Goal: Task Accomplishment & Management: Complete application form

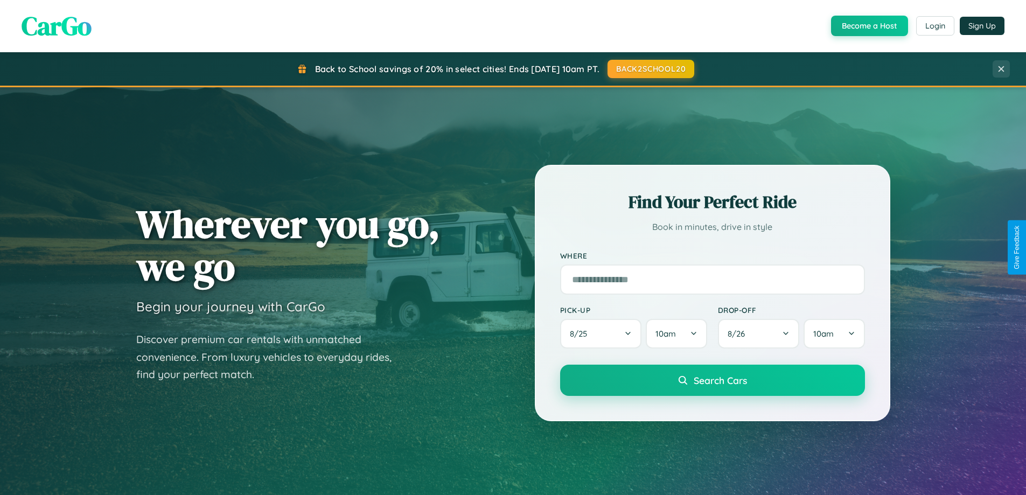
scroll to position [464, 0]
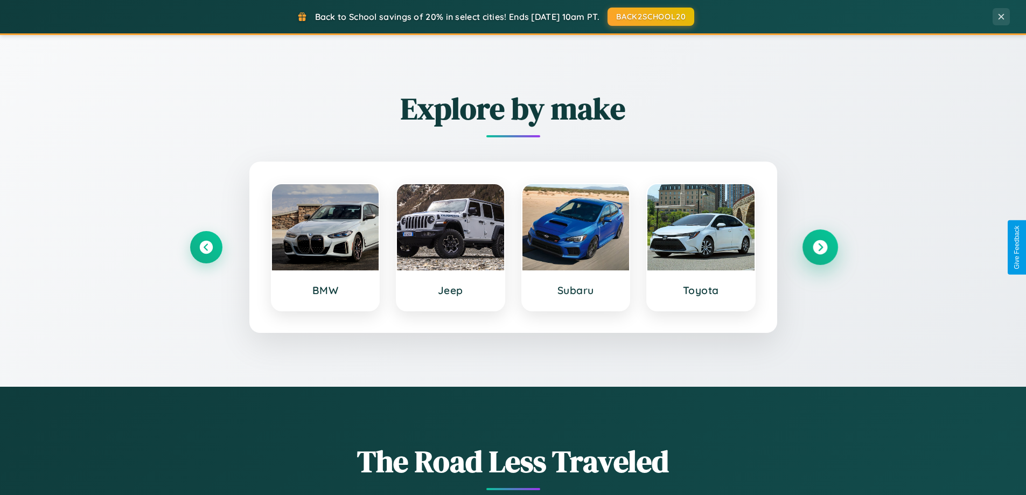
click at [820, 247] on icon at bounding box center [820, 247] width 15 height 15
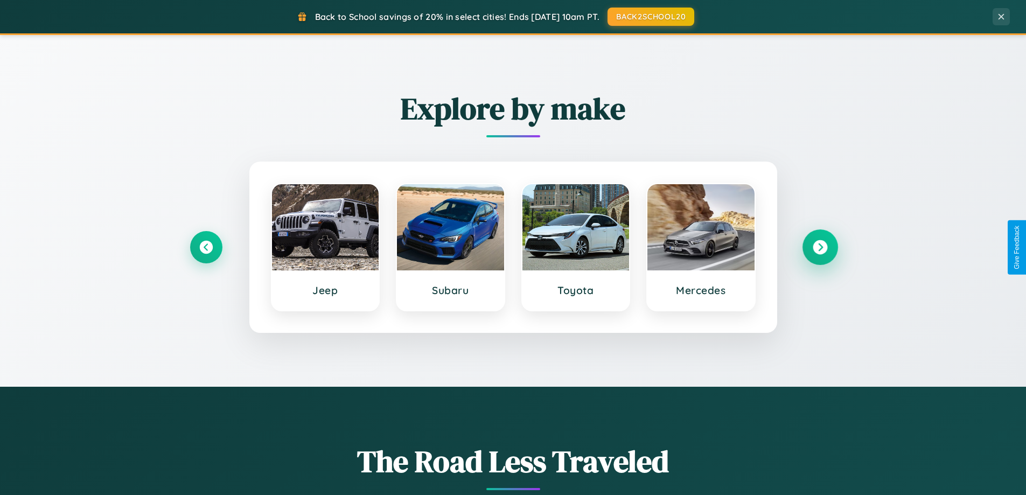
click at [820, 247] on icon at bounding box center [820, 247] width 15 height 15
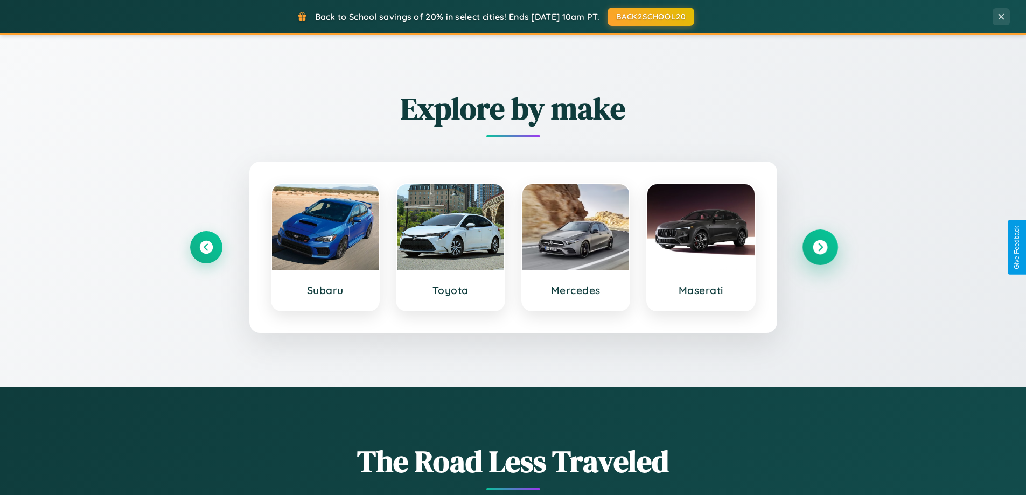
click at [820, 247] on icon at bounding box center [820, 247] width 15 height 15
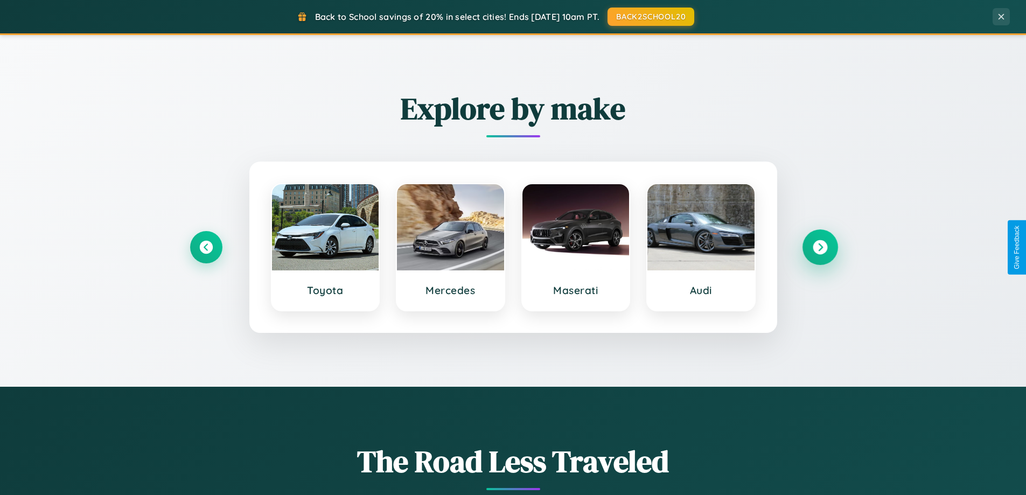
click at [820, 247] on icon at bounding box center [820, 247] width 15 height 15
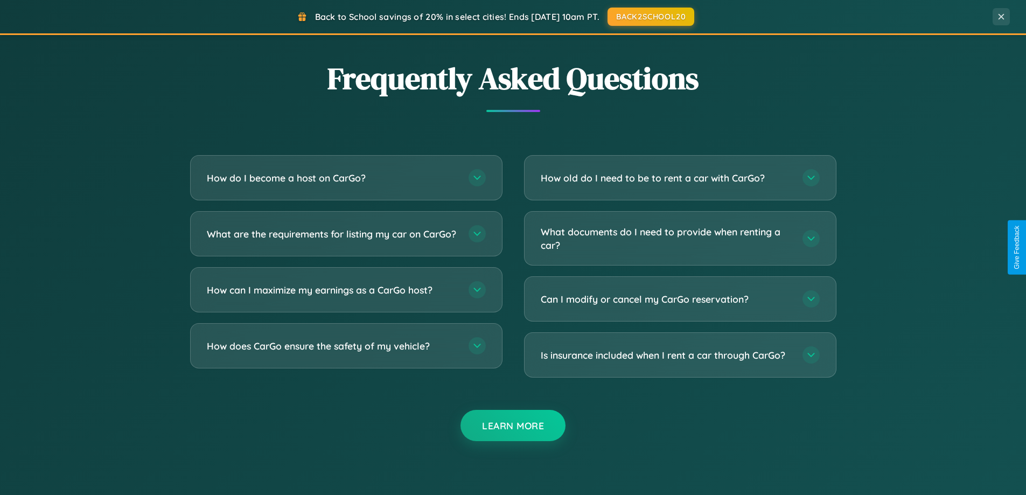
scroll to position [2072, 0]
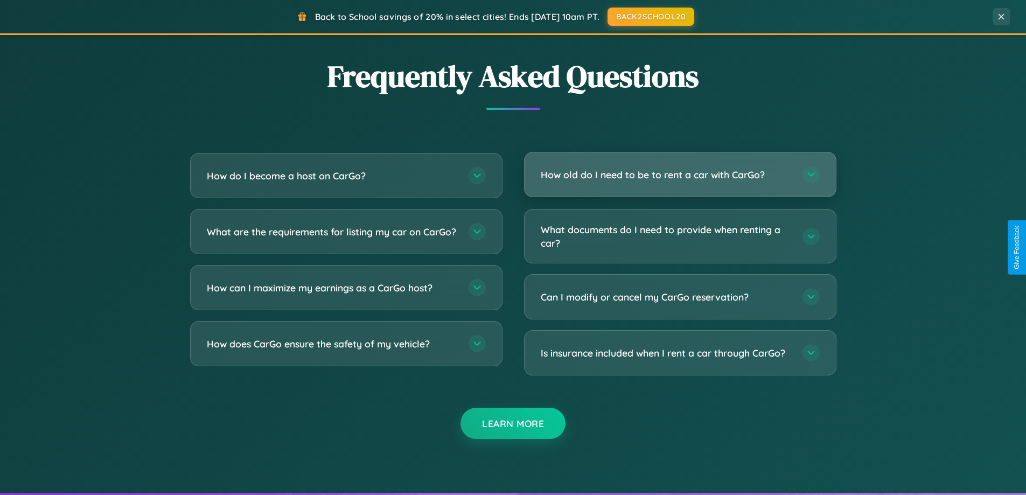
click at [680, 175] on h3 "How old do I need to be to rent a car with CarGo?" at bounding box center [666, 174] width 251 height 13
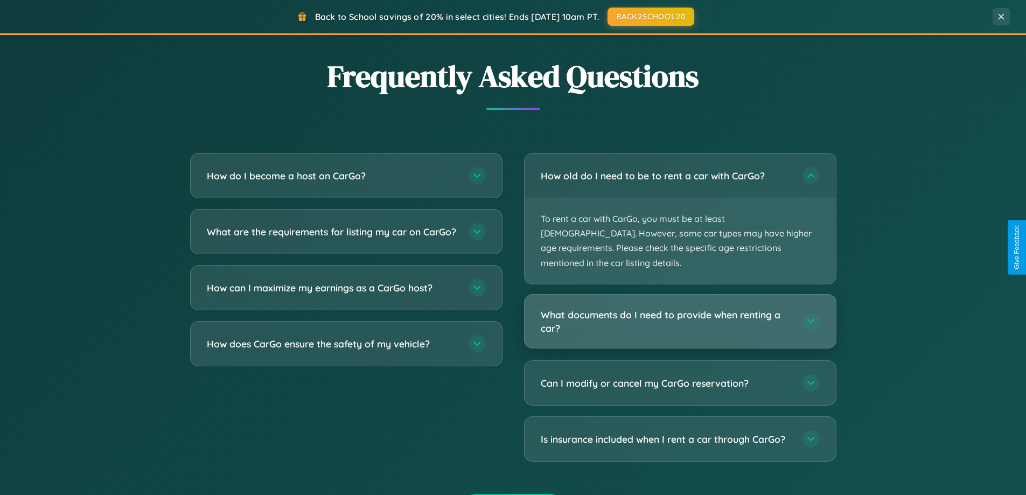
click at [680, 308] on h3 "What documents do I need to provide when renting a car?" at bounding box center [666, 321] width 251 height 26
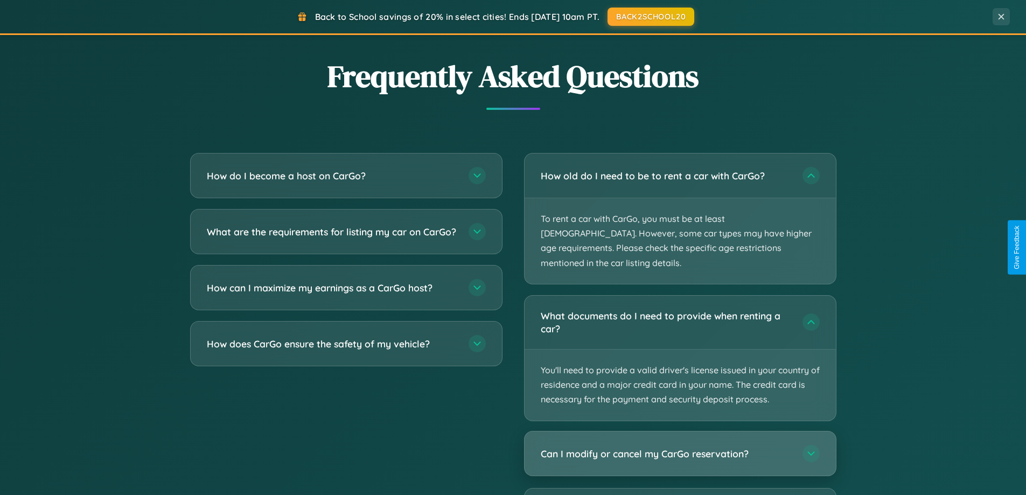
click at [680, 446] on h3 "Can I modify or cancel my CarGo reservation?" at bounding box center [666, 452] width 251 height 13
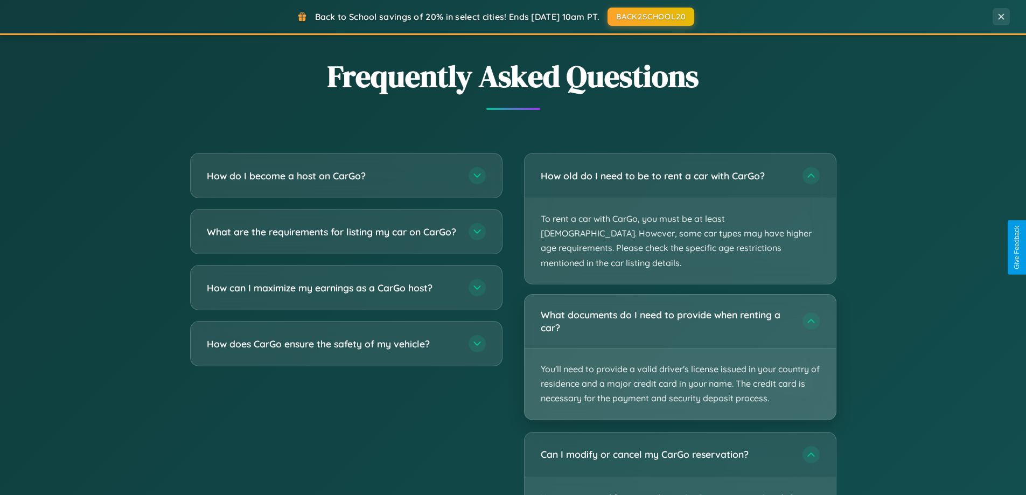
click at [680, 348] on p "You'll need to provide a valid driver's license issued in your country of resid…" at bounding box center [679, 383] width 311 height 71
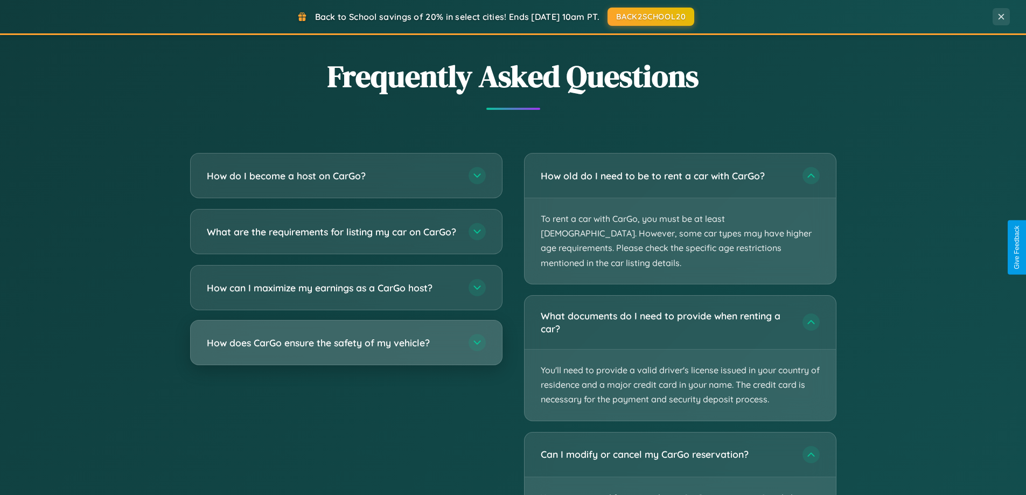
click at [346, 349] on h3 "How does CarGo ensure the safety of my vehicle?" at bounding box center [332, 342] width 251 height 13
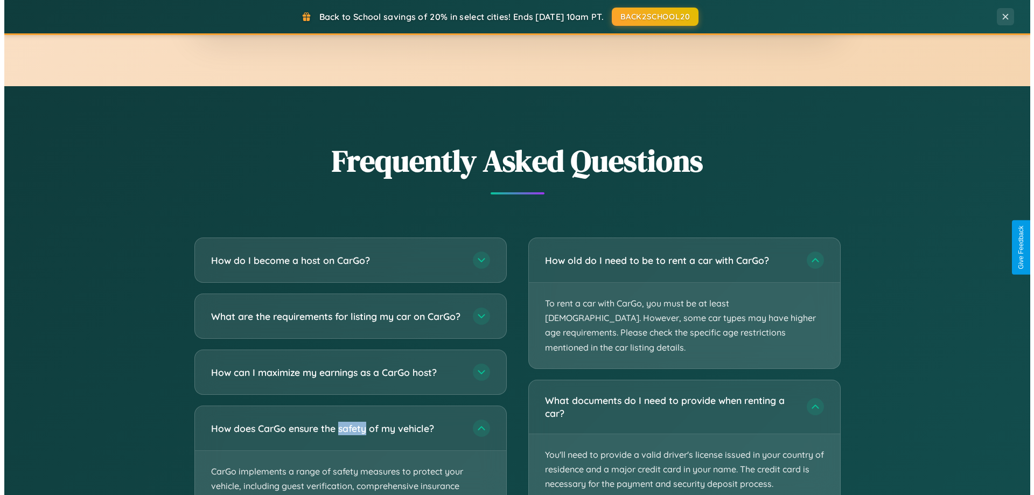
scroll to position [0, 0]
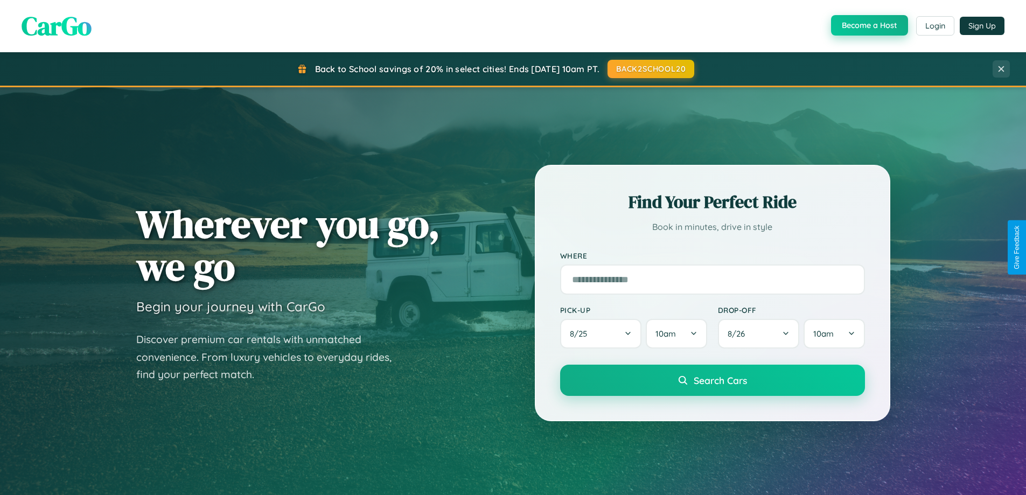
click at [868, 26] on button "Become a Host" at bounding box center [869, 25] width 77 height 20
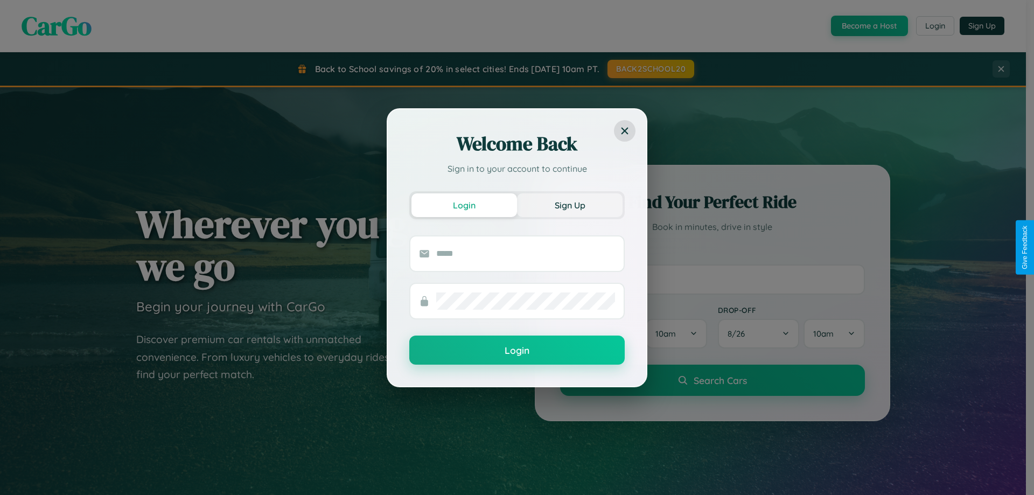
click at [570, 205] on button "Sign Up" at bounding box center [570, 205] width 106 height 24
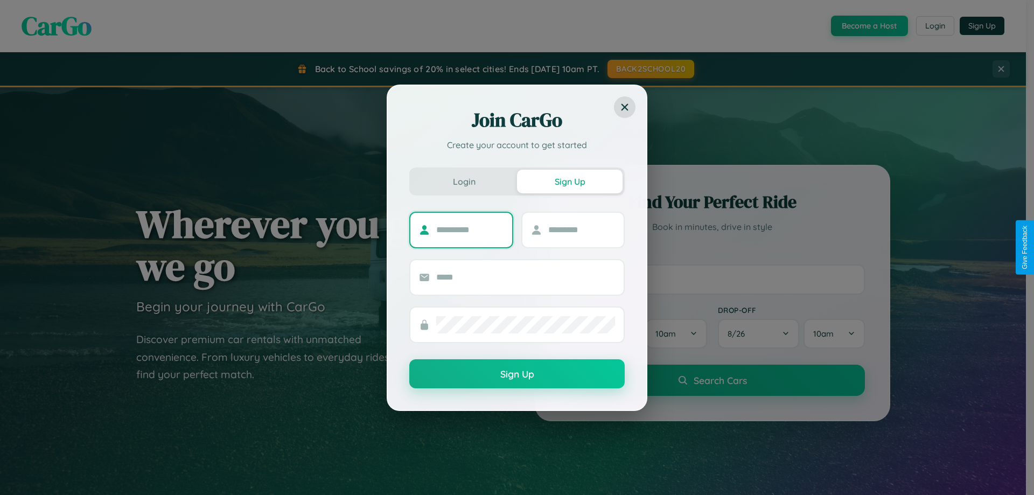
click at [470, 229] on input "text" at bounding box center [469, 229] width 67 height 17
type input "******"
click at [581, 229] on input "text" at bounding box center [581, 229] width 67 height 17
type input "*****"
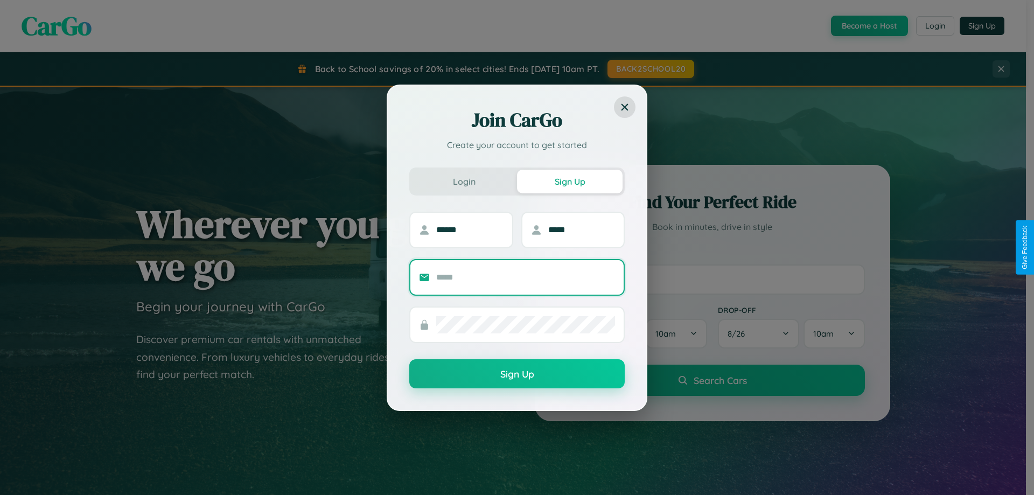
click at [526, 277] on input "text" at bounding box center [525, 277] width 179 height 17
type input "**********"
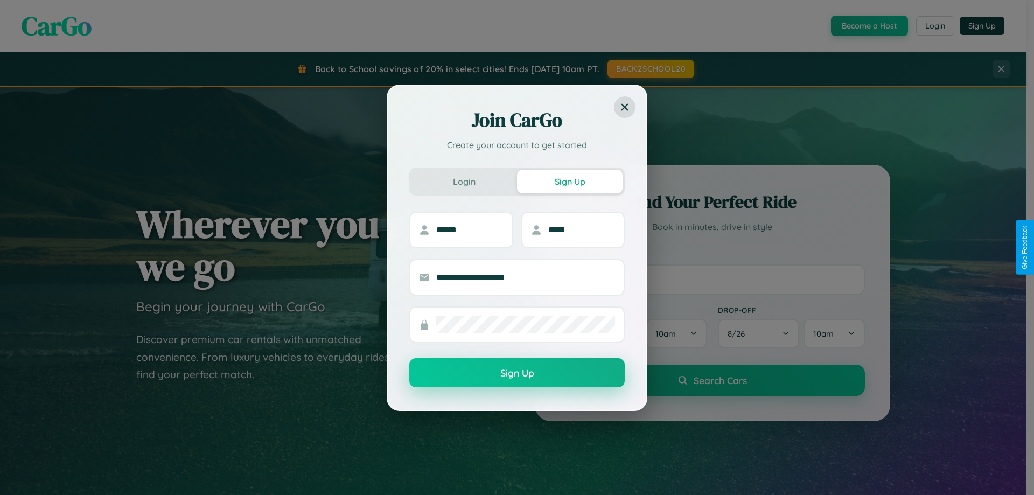
click at [517, 373] on button "Sign Up" at bounding box center [516, 372] width 215 height 29
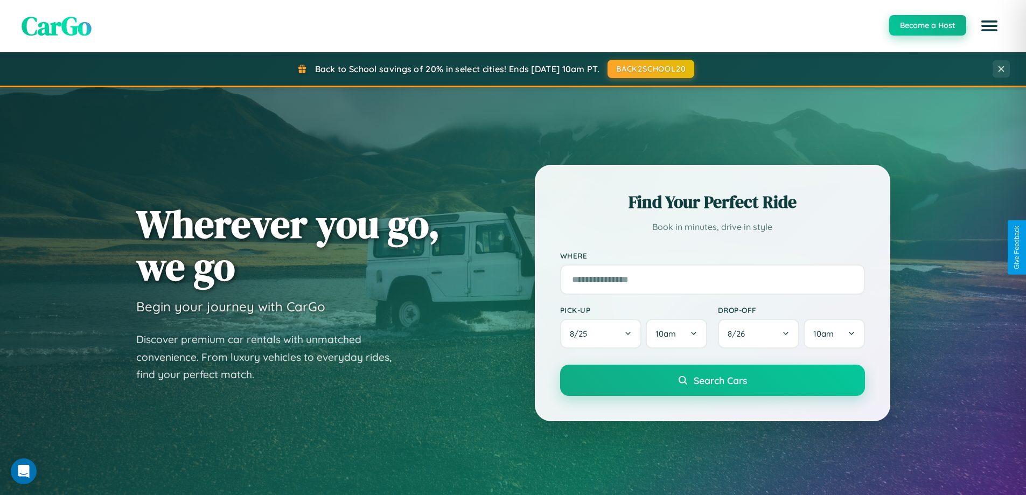
click at [927, 25] on button "Become a Host" at bounding box center [927, 25] width 77 height 20
